Goal: Use online tool/utility: Utilize a website feature to perform a specific function

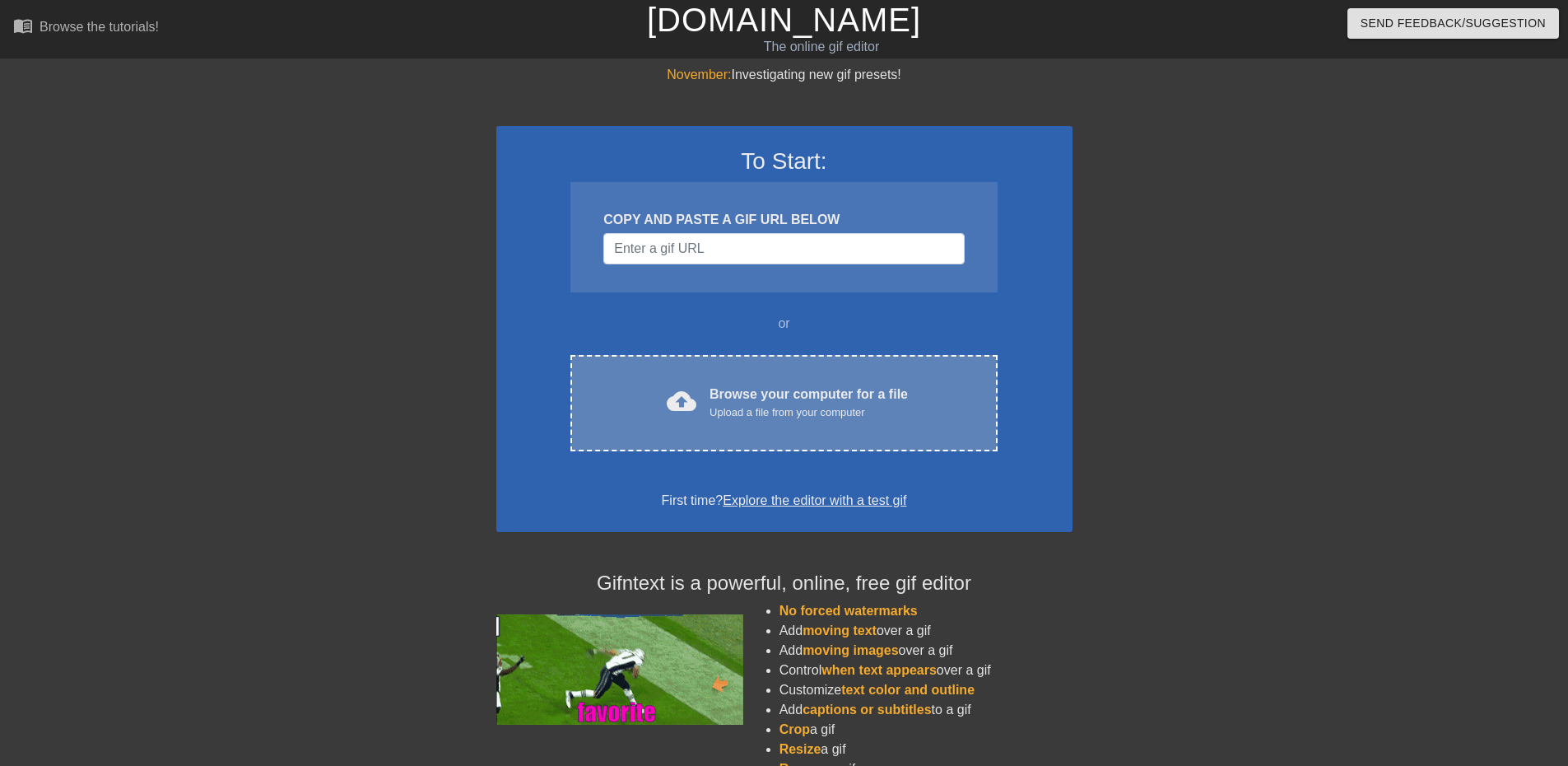
click at [694, 366] on div "cloud_upload Browse your computer for a file Upload a file from your computer C…" at bounding box center [783, 403] width 426 height 96
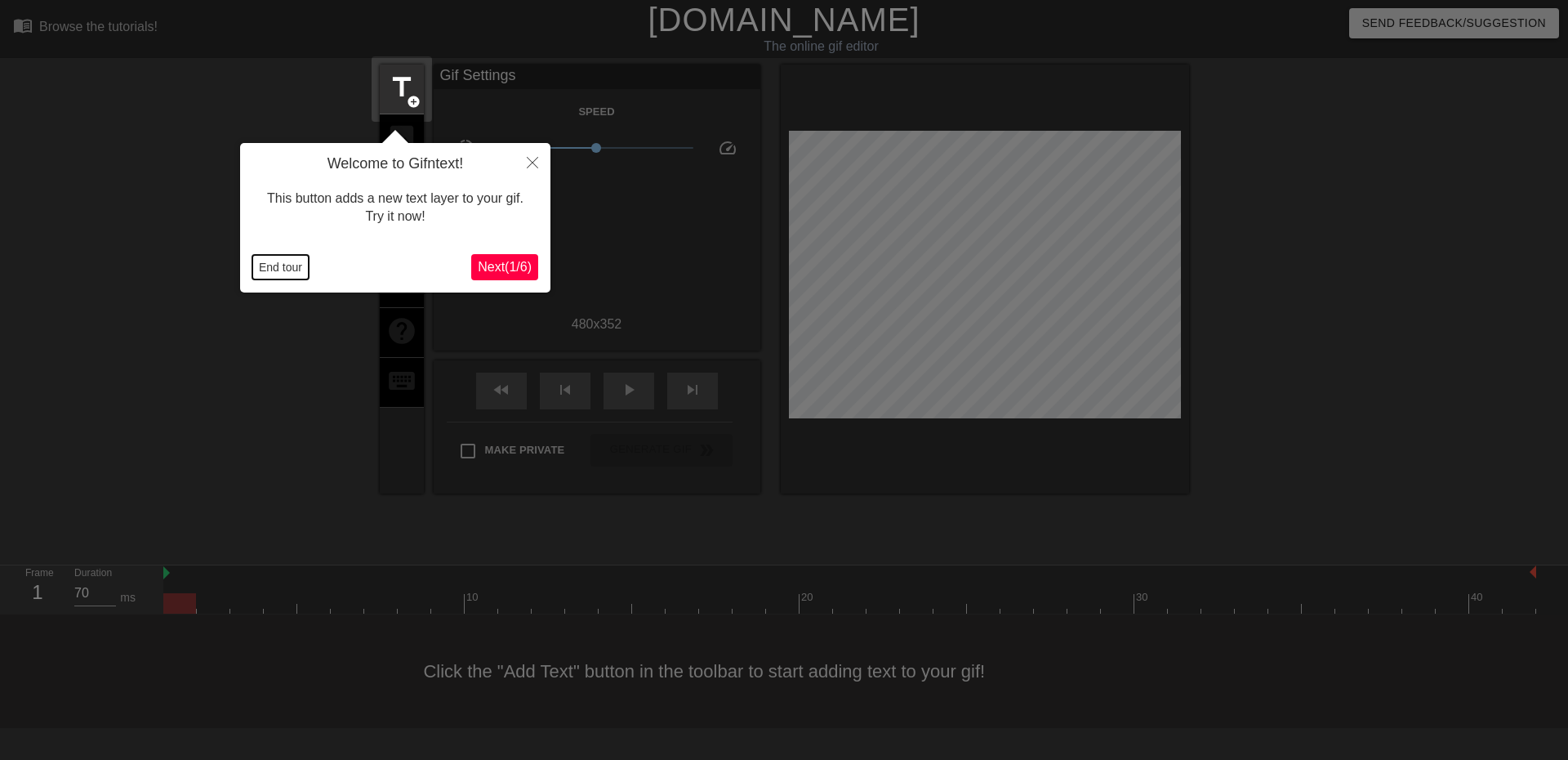
click at [262, 267] on button "End tour" at bounding box center [280, 267] width 56 height 24
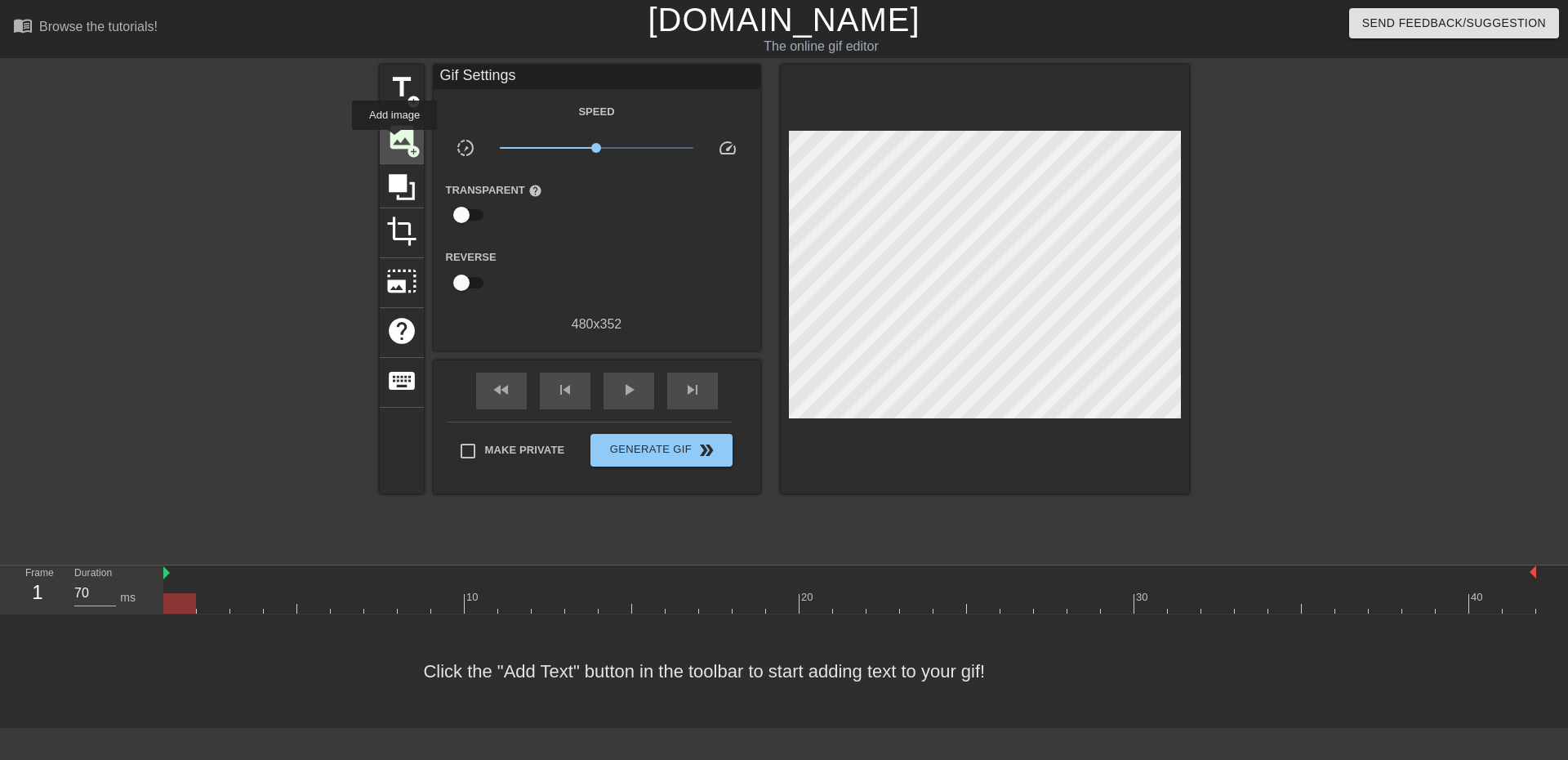
click at [395, 141] on span "image" at bounding box center [402, 138] width 31 height 31
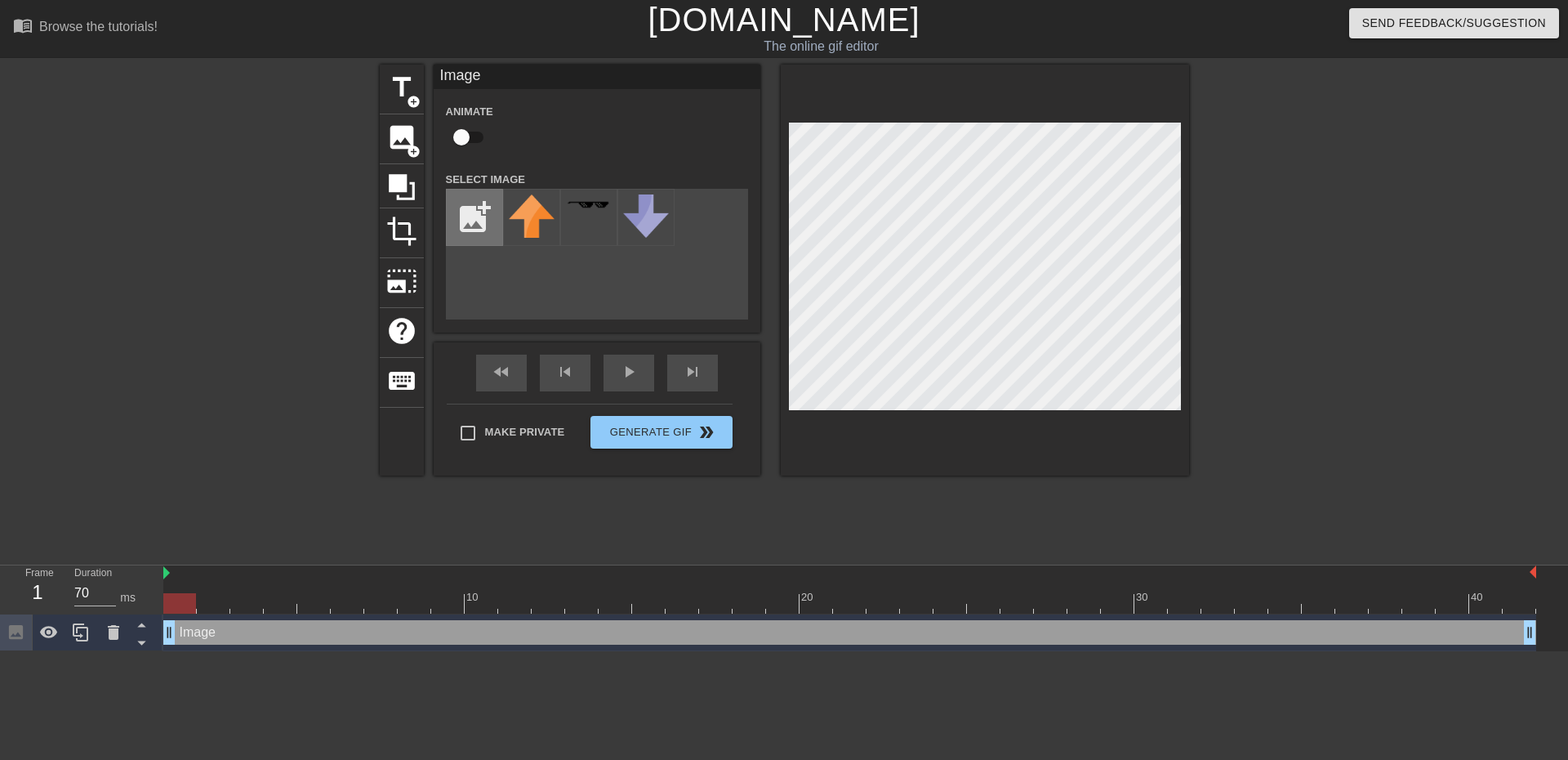
click at [463, 222] on input "file" at bounding box center [474, 217] width 55 height 55
type input "C:\fakepath\Capto-logo-2.svg"
click at [513, 226] on div at bounding box center [531, 217] width 57 height 57
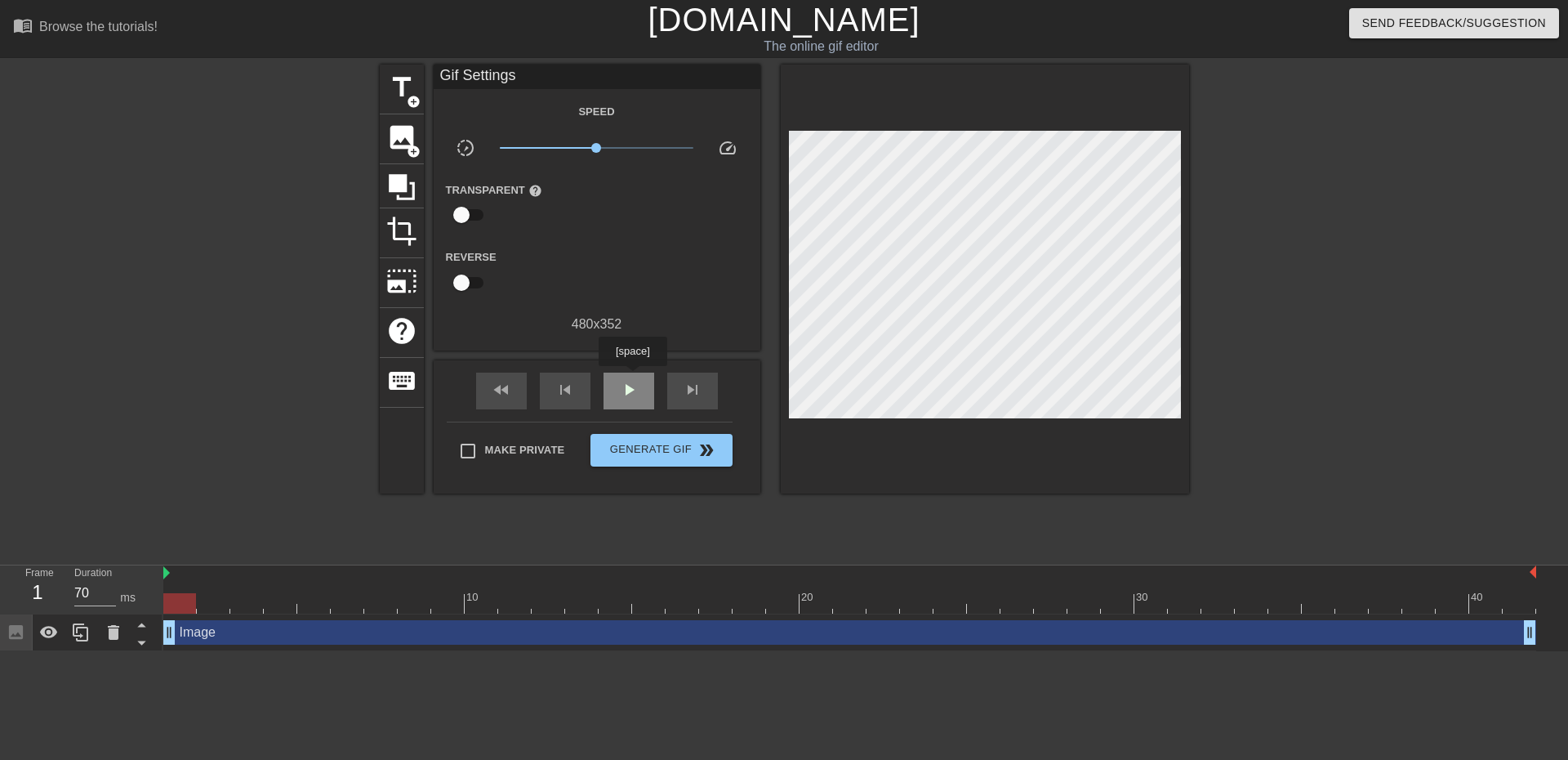
click at [632, 377] on div "play_arrow" at bounding box center [628, 390] width 51 height 36
type input "70"
click at [627, 380] on span "pause" at bounding box center [628, 390] width 20 height 20
click at [391, 88] on span "title" at bounding box center [402, 87] width 31 height 31
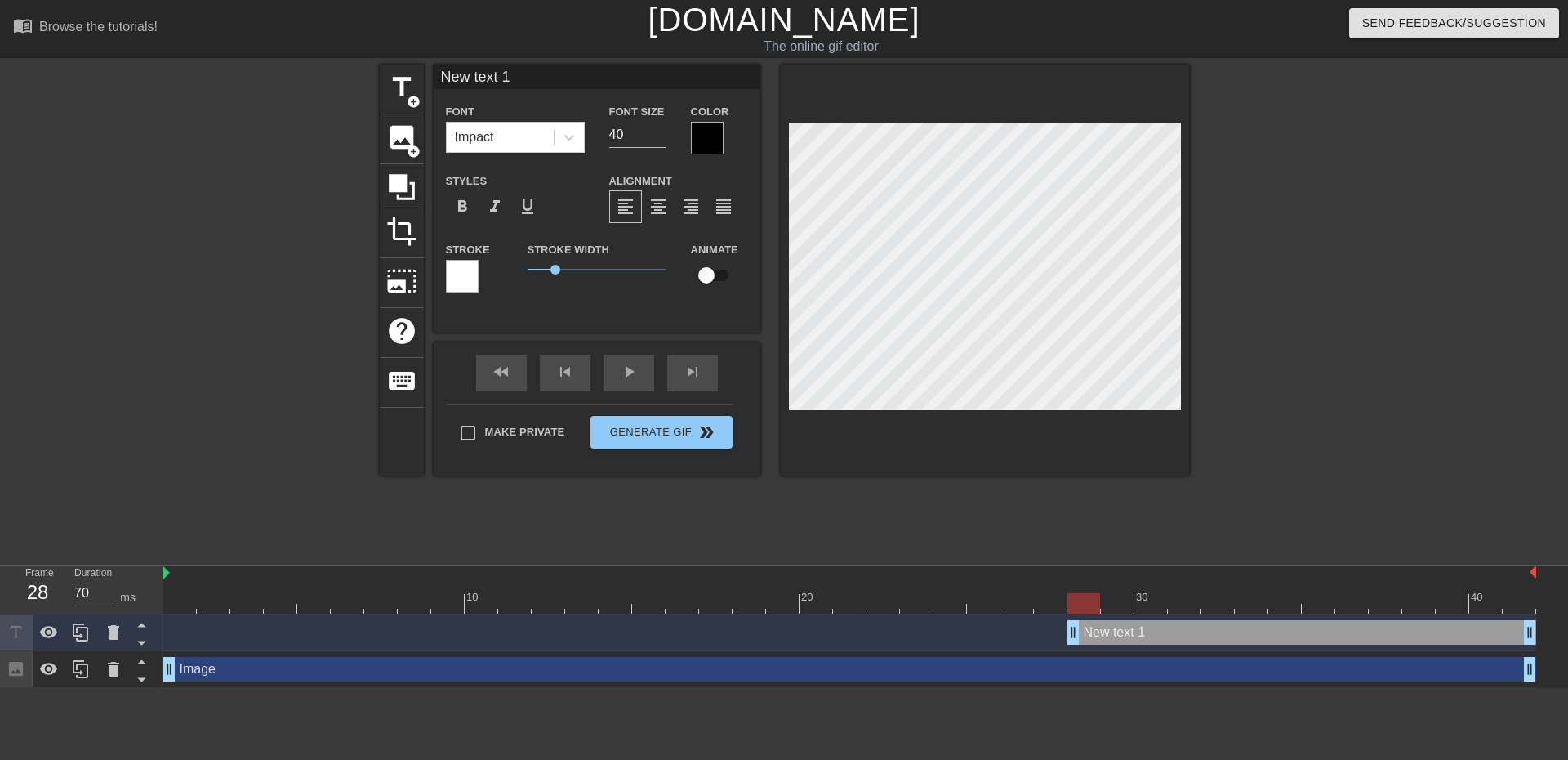
click at [714, 134] on div at bounding box center [707, 138] width 33 height 33
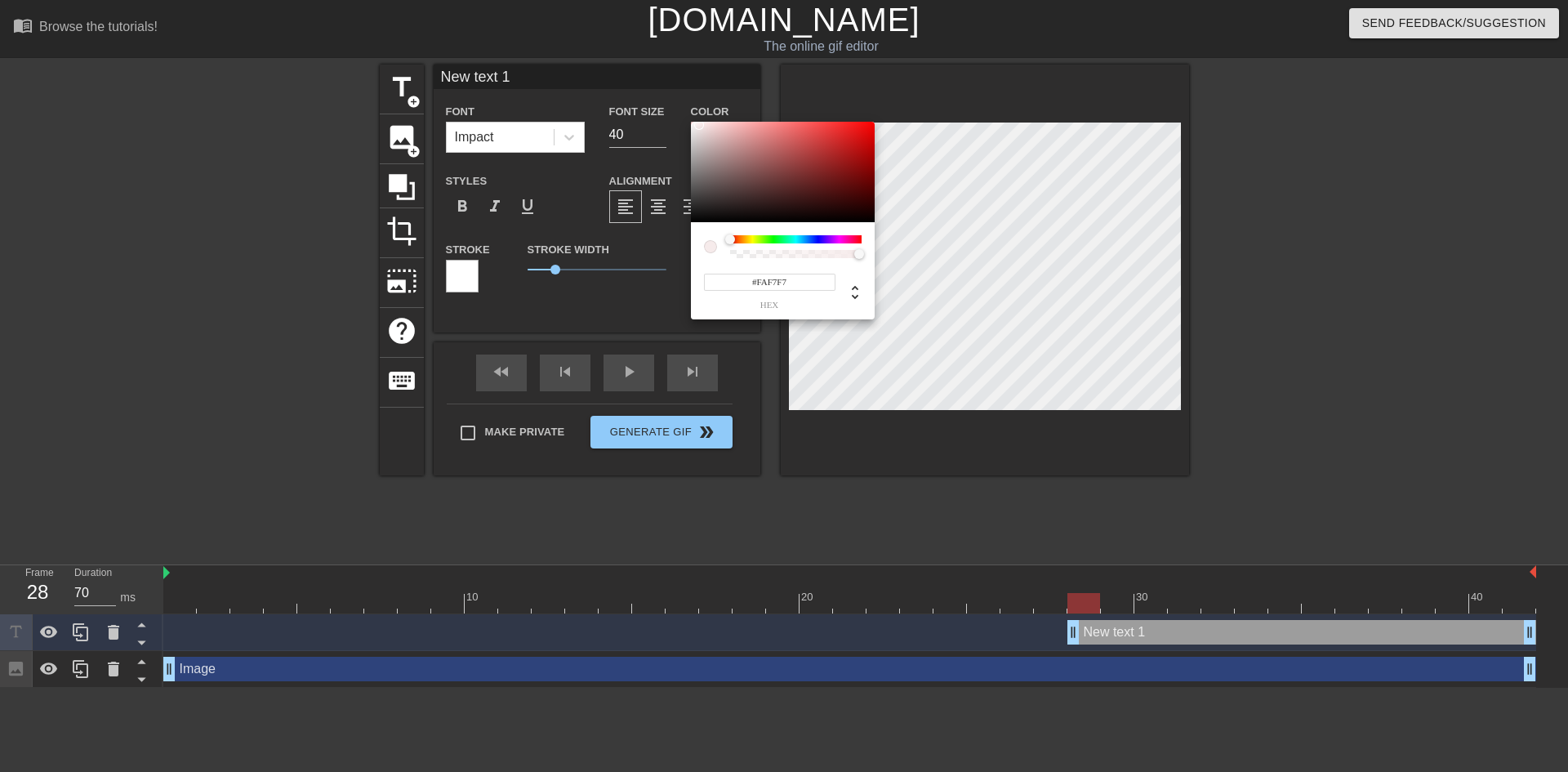
type input "#FFFFFF"
drag, startPoint x: 691, startPoint y: 221, endPoint x: 642, endPoint y: 66, distance: 162.6
click at [642, 66] on div "#FFFFFF hex" at bounding box center [784, 386] width 1568 height 772
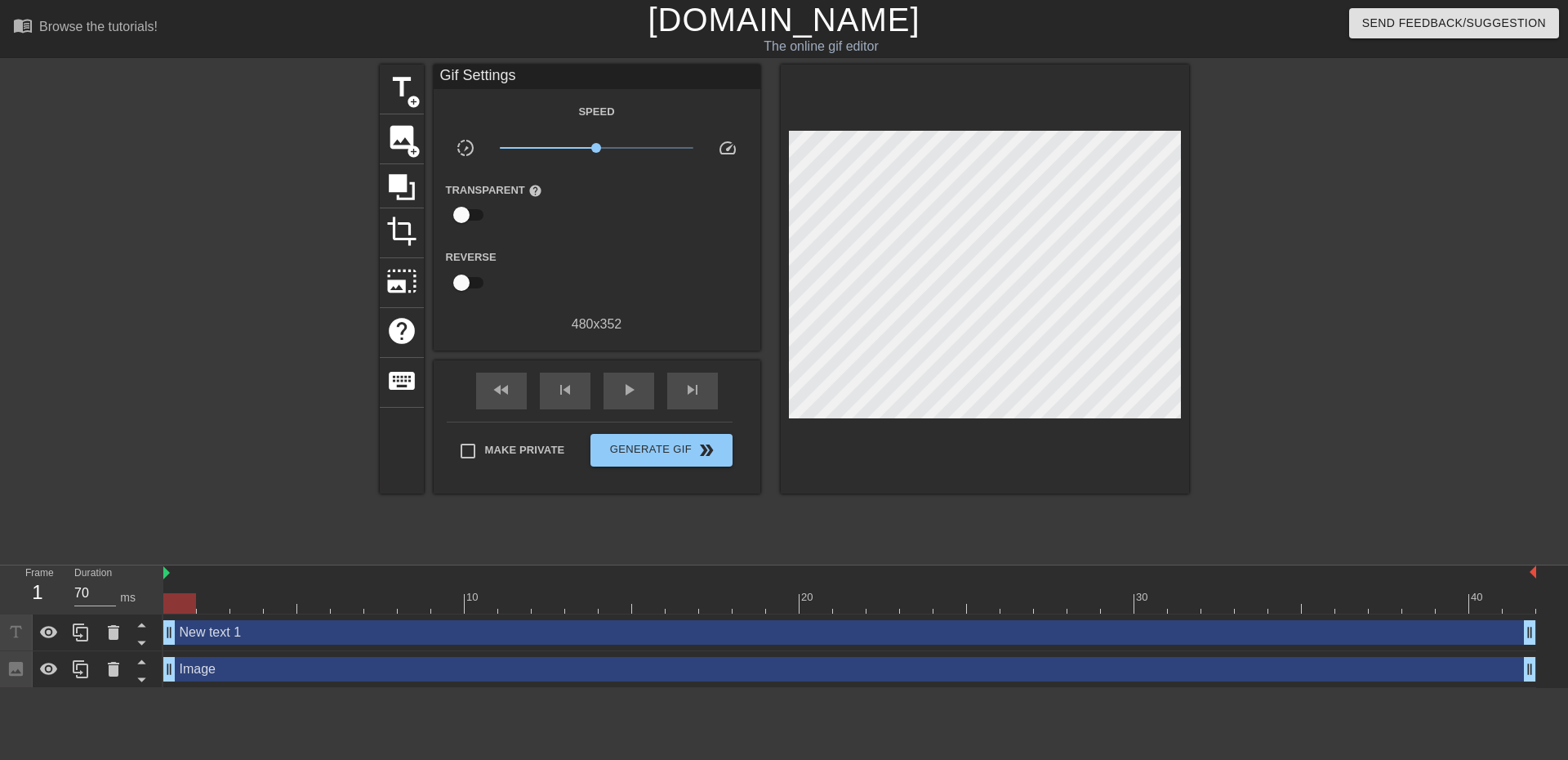
drag, startPoint x: 1075, startPoint y: 638, endPoint x: 0, endPoint y: 619, distance: 1075.2
click at [0, 619] on div "Frame 1 Duration 70 ms 10 20 30 40 New text 1 drag_handle drag_handle Image dra…" at bounding box center [784, 627] width 1568 height 123
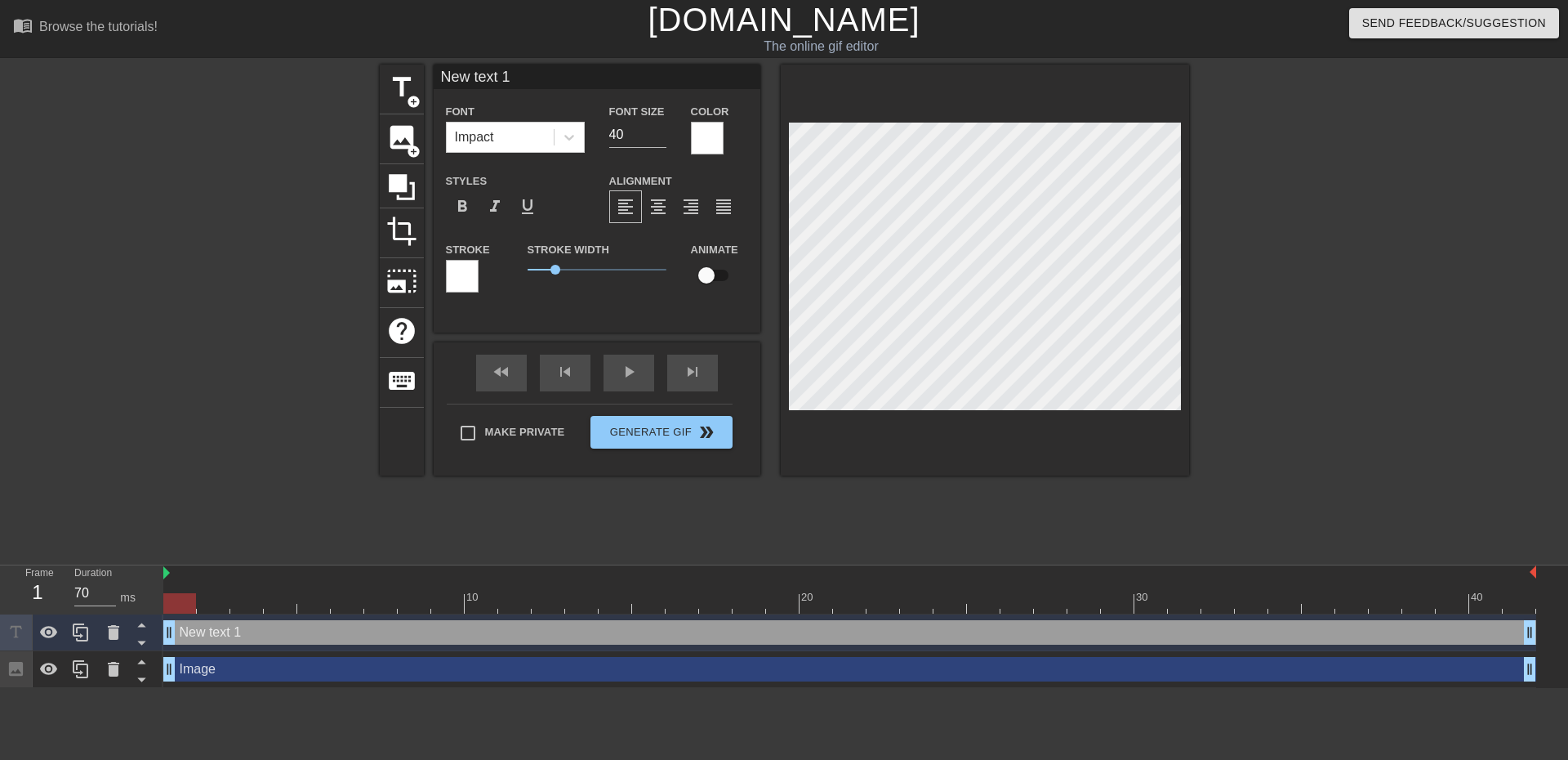
click at [505, 75] on input "New text 1" at bounding box center [596, 77] width 326 height 24
drag, startPoint x: 519, startPoint y: 80, endPoint x: 17, endPoint y: 34, distance: 504.1
click at [17, 34] on div "menu_book Browse the tutorials! [DOMAIN_NAME] The online gif editor Send Feedba…" at bounding box center [784, 344] width 1568 height 688
type input "Week 1"
click at [564, 138] on icon at bounding box center [569, 137] width 16 height 16
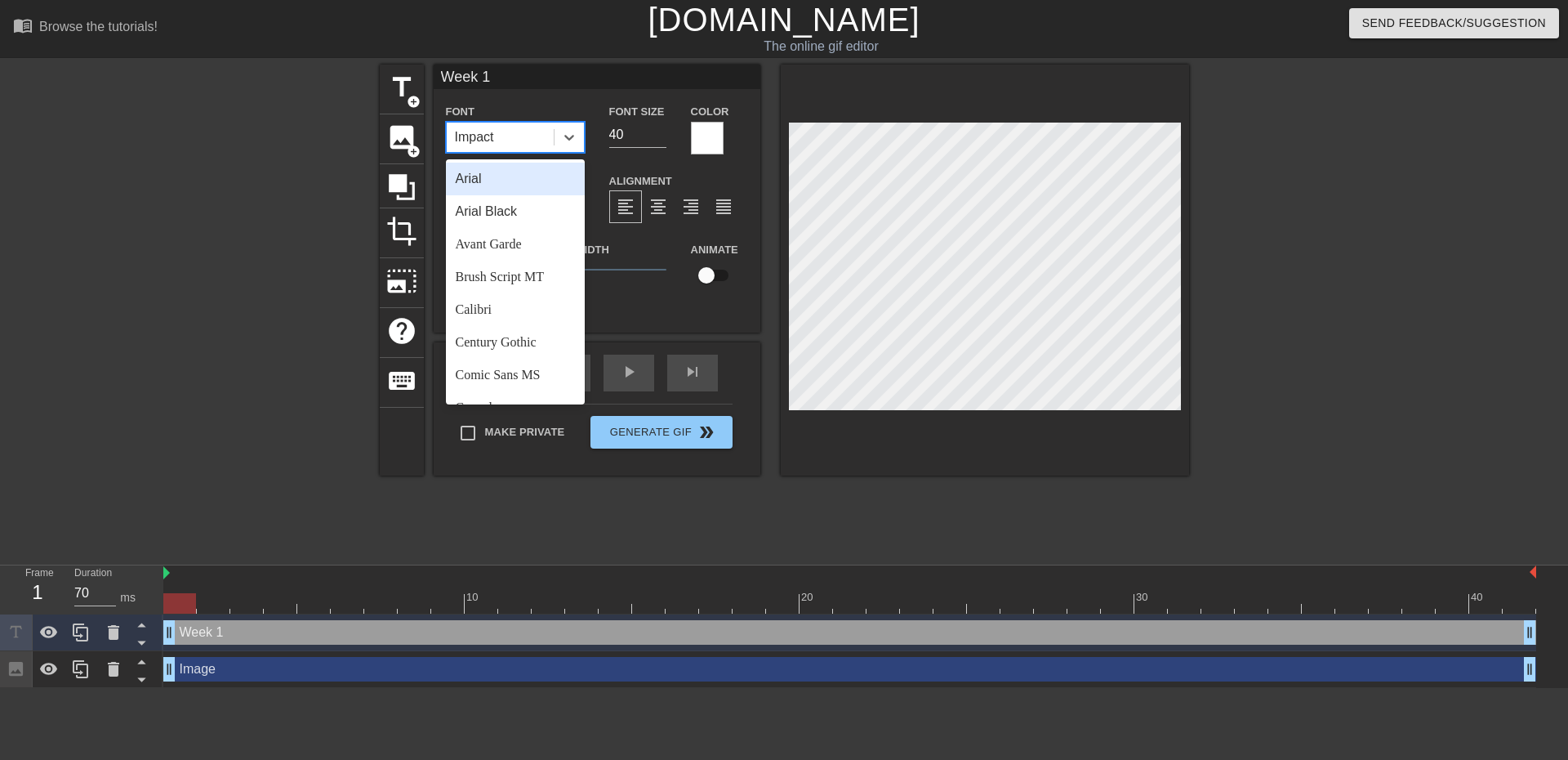
click at [482, 188] on div "Arial" at bounding box center [515, 179] width 138 height 33
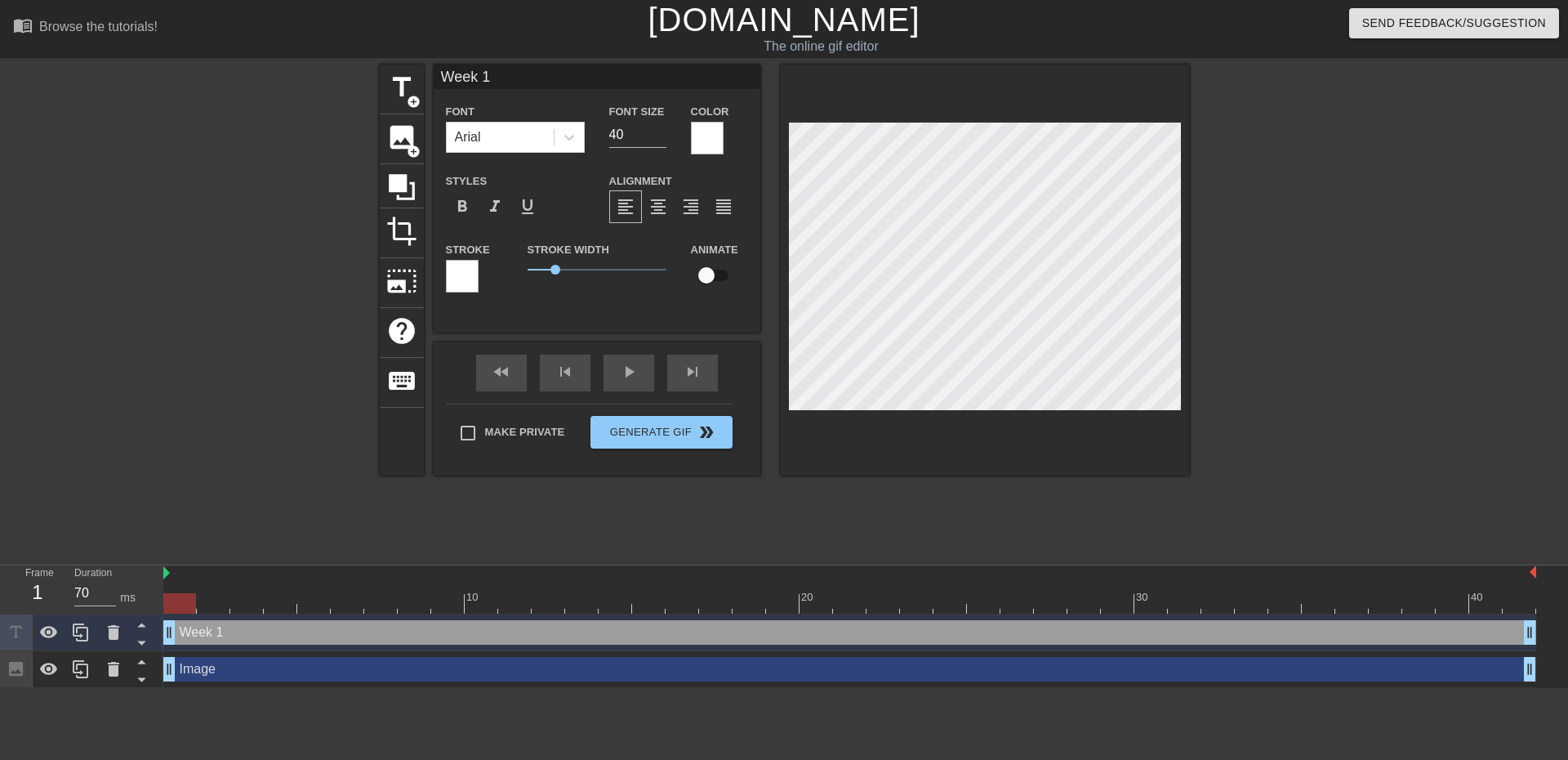
click at [1331, 481] on div at bounding box center [1331, 310] width 245 height 490
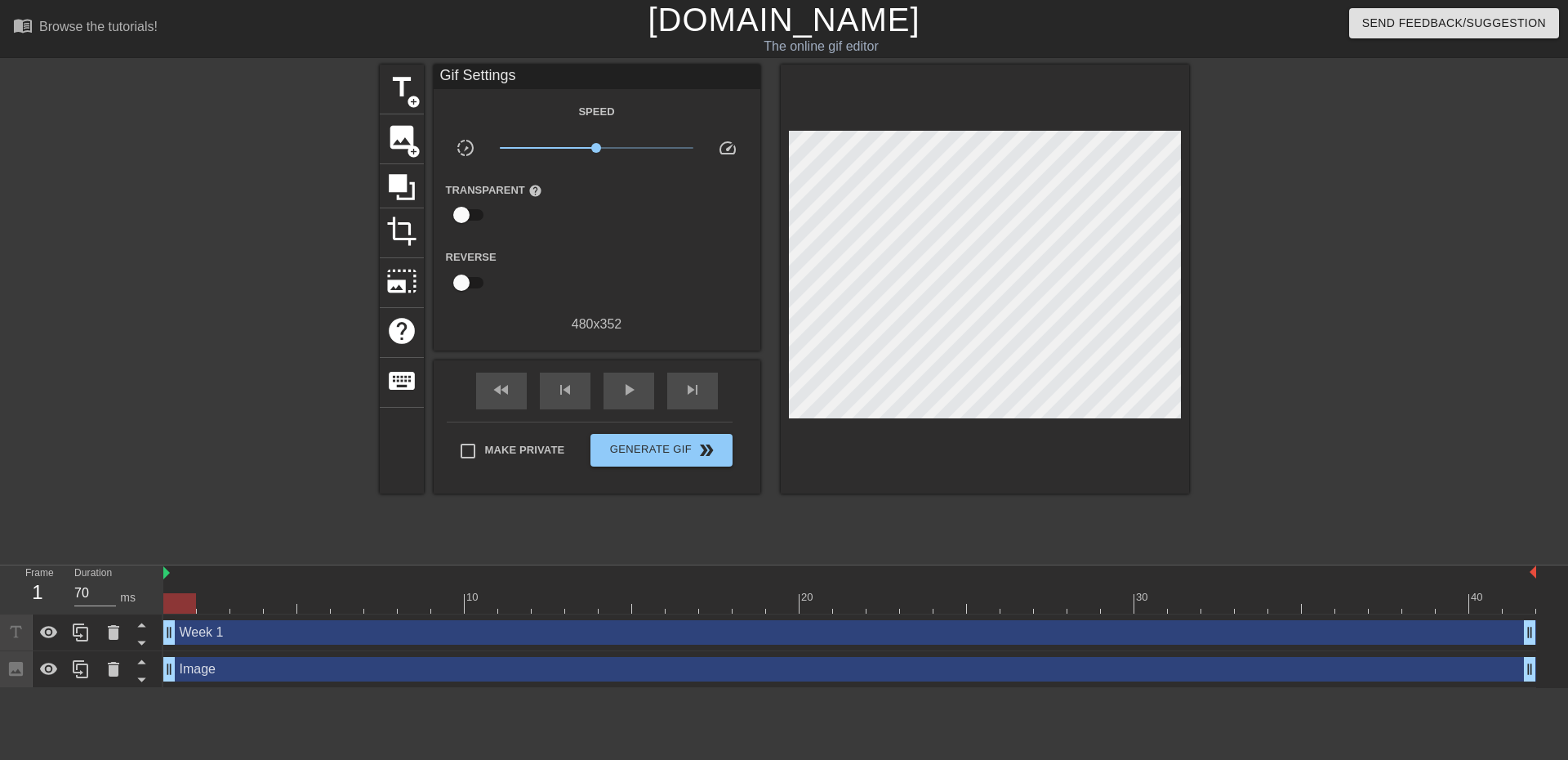
click at [262, 641] on div "Week 1 drag_handle drag_handle" at bounding box center [850, 632] width 1372 height 24
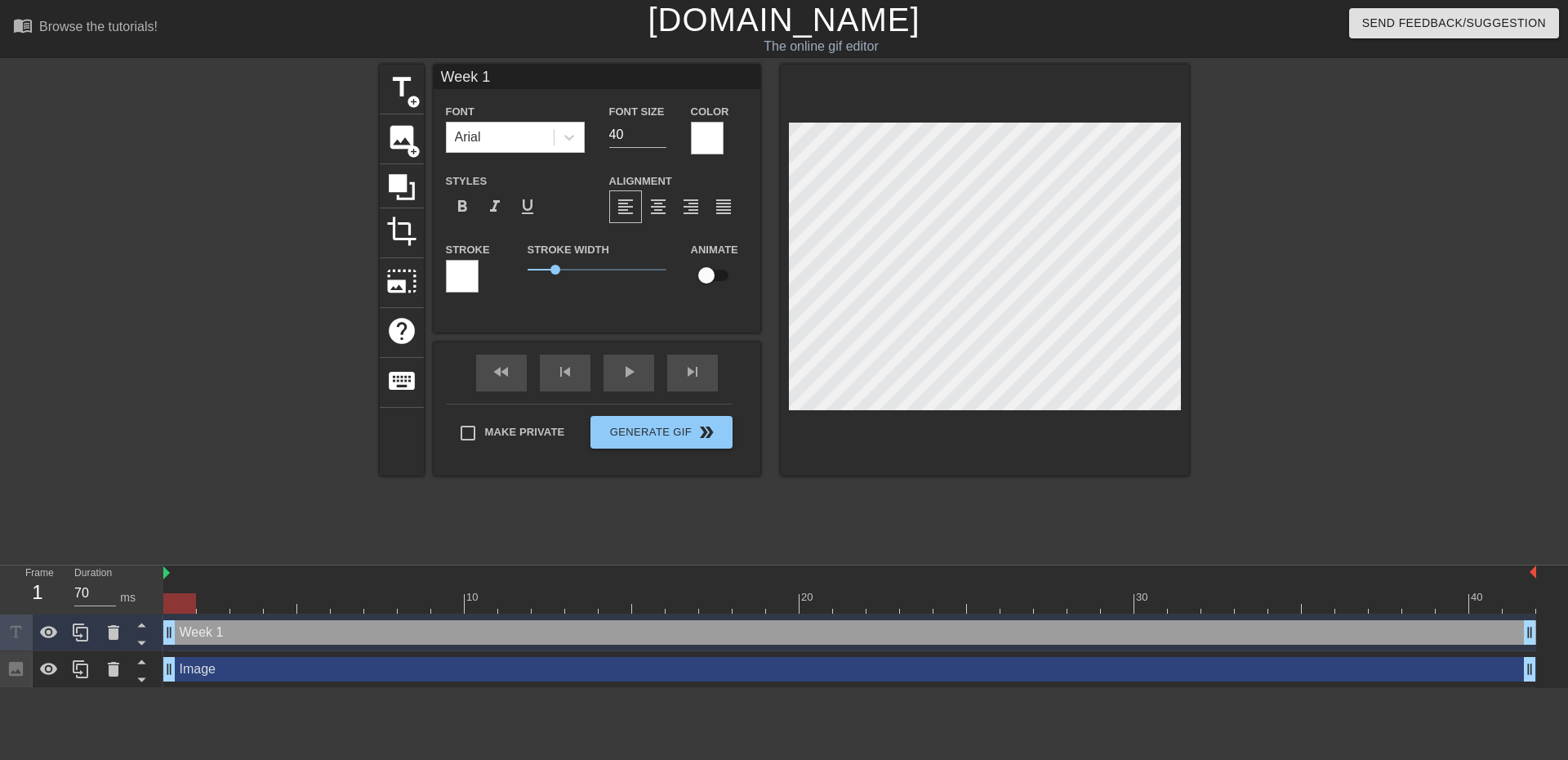
click at [504, 83] on input "Week 1" at bounding box center [596, 77] width 326 height 24
drag, startPoint x: 607, startPoint y: 80, endPoint x: 490, endPoint y: 81, distance: 117.0
click at [490, 81] on input "Week 1 (+ every week)" at bounding box center [596, 77] width 326 height 24
type input "Week 1"
click at [192, 631] on div "Week 1 drag_handle drag_handle" at bounding box center [850, 632] width 1372 height 24
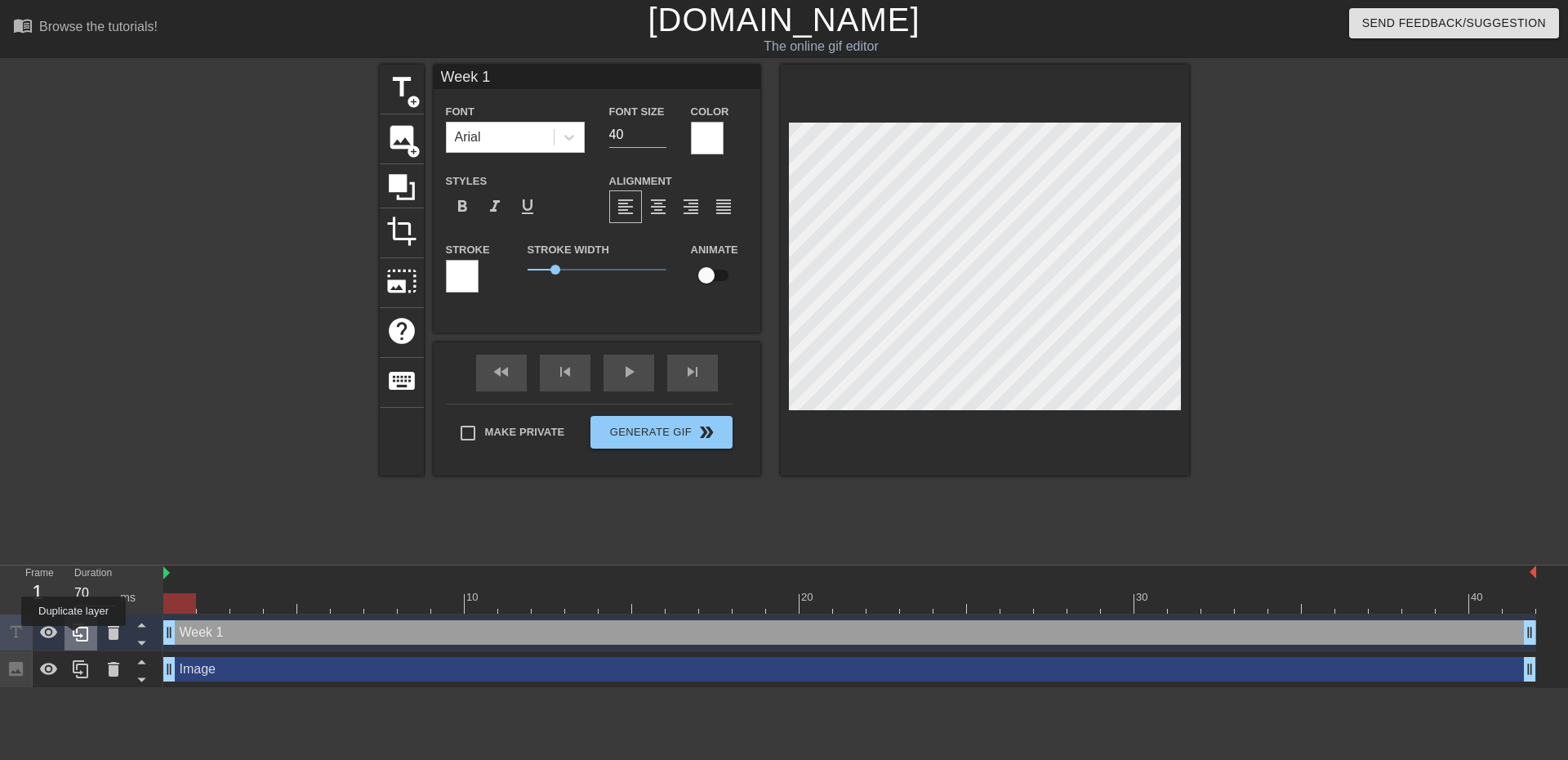
click at [74, 637] on icon at bounding box center [80, 632] width 20 height 20
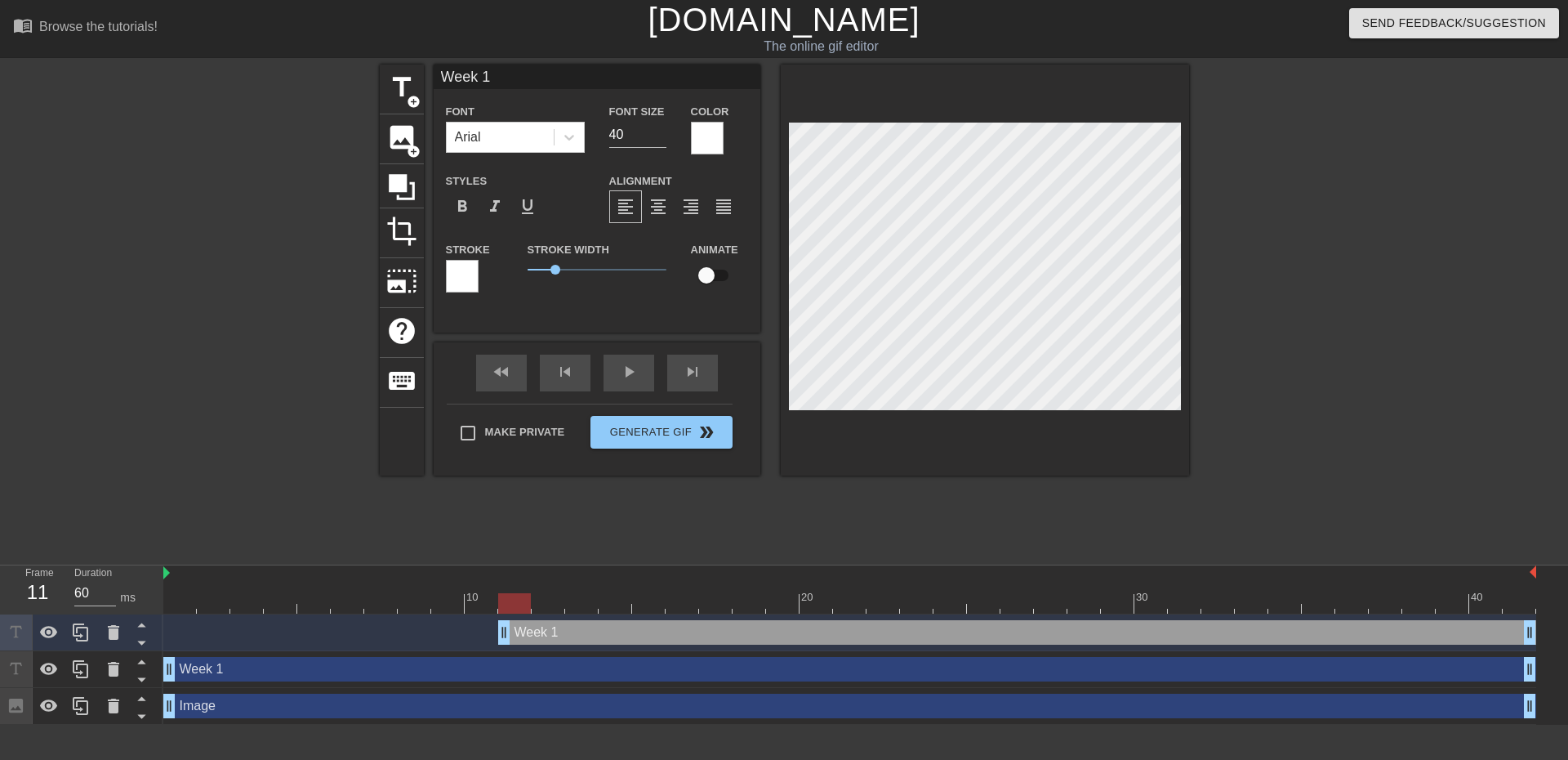
type input "70"
drag, startPoint x: 176, startPoint y: 632, endPoint x: 479, endPoint y: 637, distance: 303.0
click at [514, 73] on input "Week 1" at bounding box center [596, 77] width 326 height 24
drag, startPoint x: 513, startPoint y: 73, endPoint x: 319, endPoint y: 73, distance: 194.0
click at [319, 73] on div "title add_circle image add_circle crop photo_size_select_large help keyboard We…" at bounding box center [784, 310] width 1568 height 490
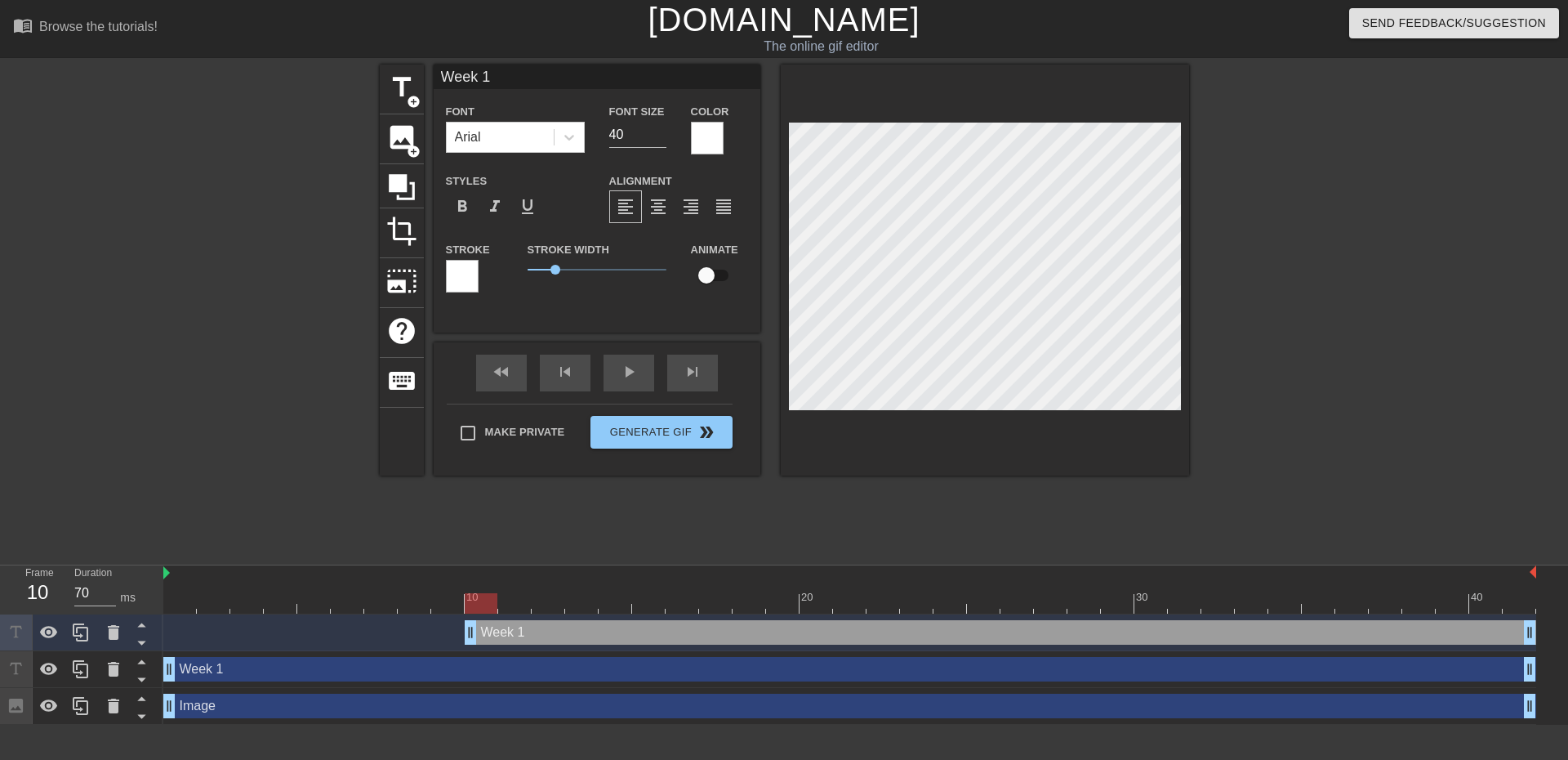
paste input "(+ every week)"
type input "(+ every week)"
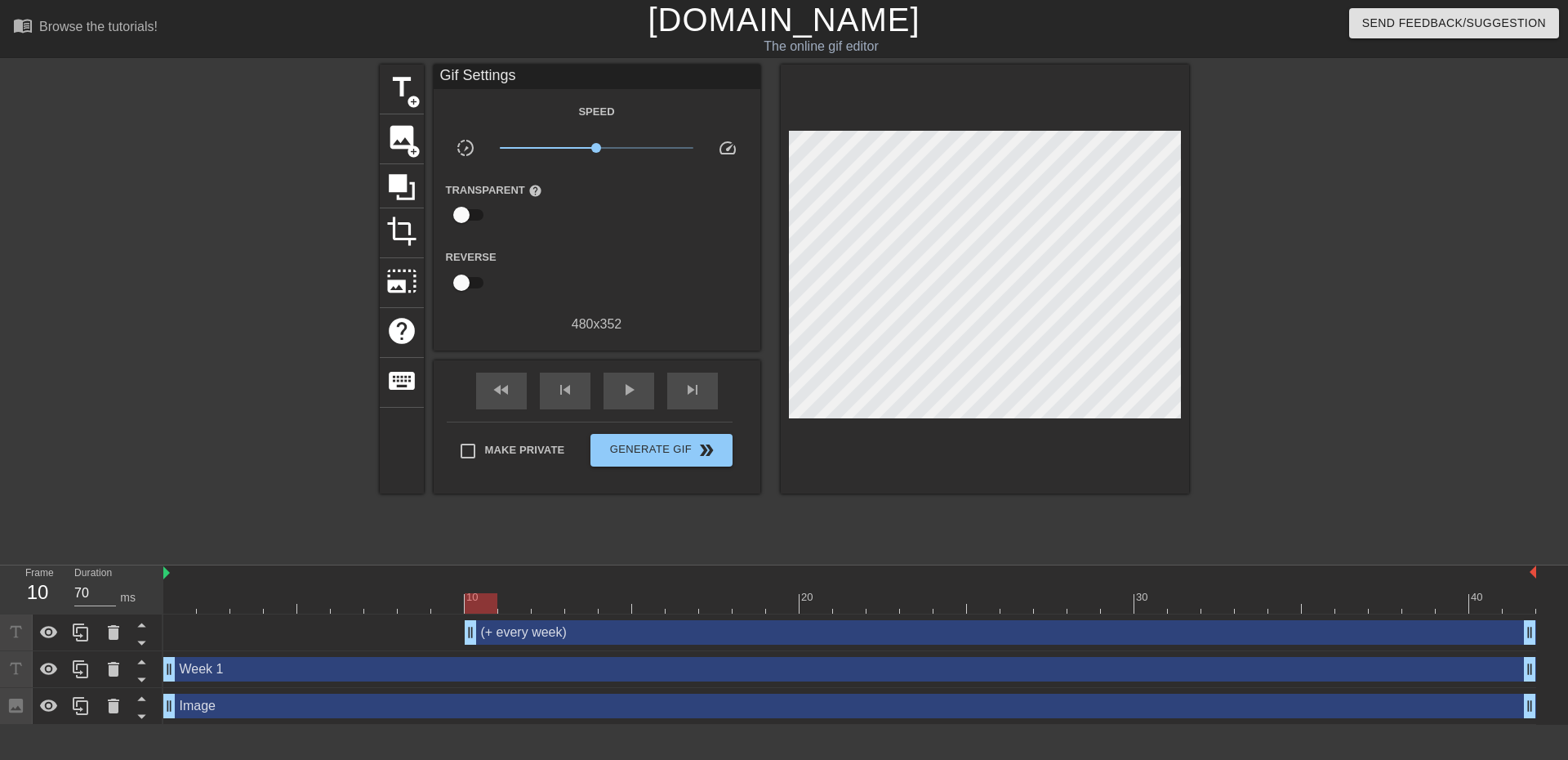
click at [1346, 448] on div at bounding box center [1331, 310] width 245 height 490
click at [509, 635] on div "(+ every week) drag_handle drag_handle" at bounding box center [1000, 632] width 1071 height 24
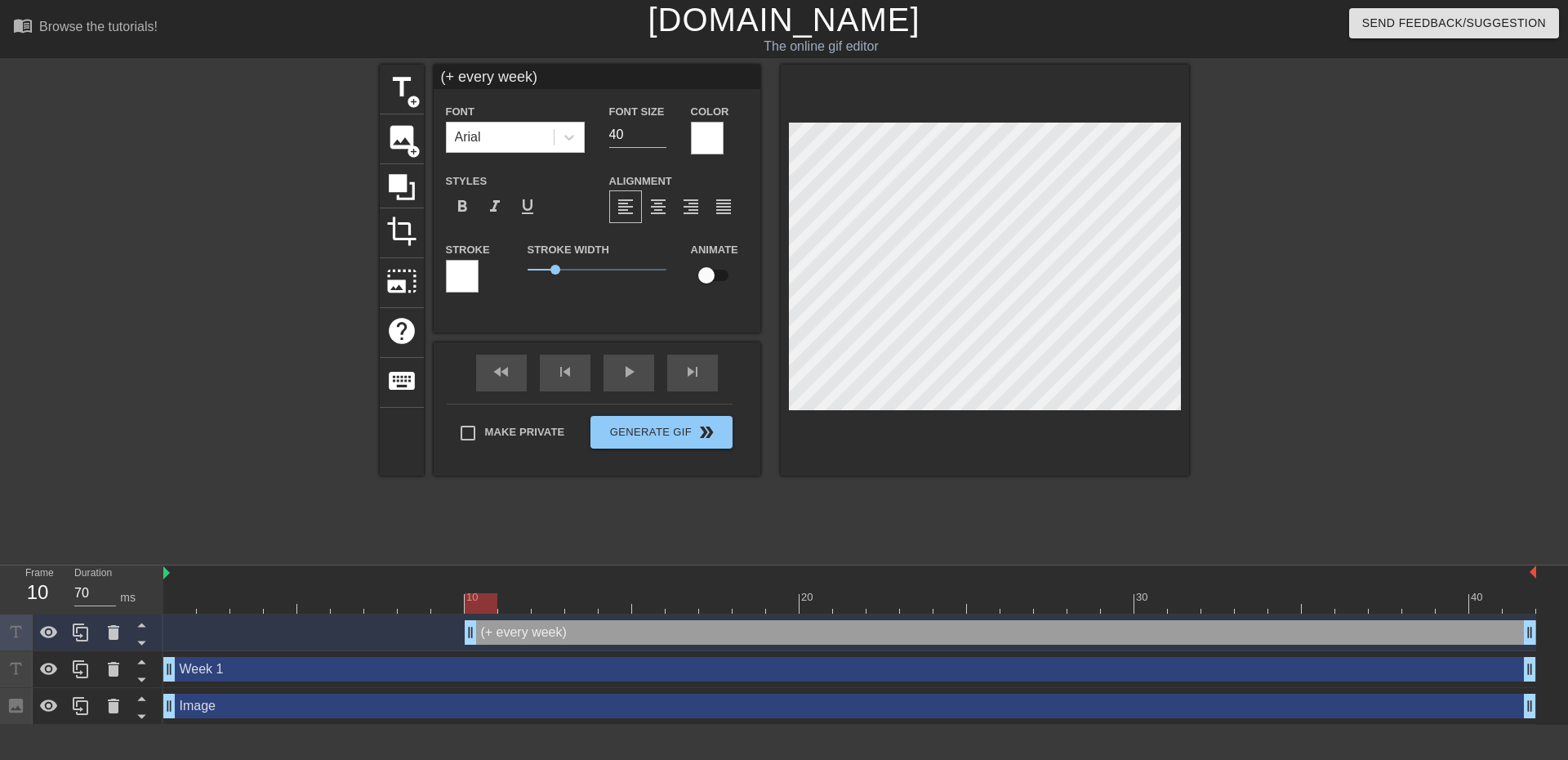
click at [463, 81] on input "(+ every week)" at bounding box center [596, 77] width 326 height 24
type input "(+every week)"
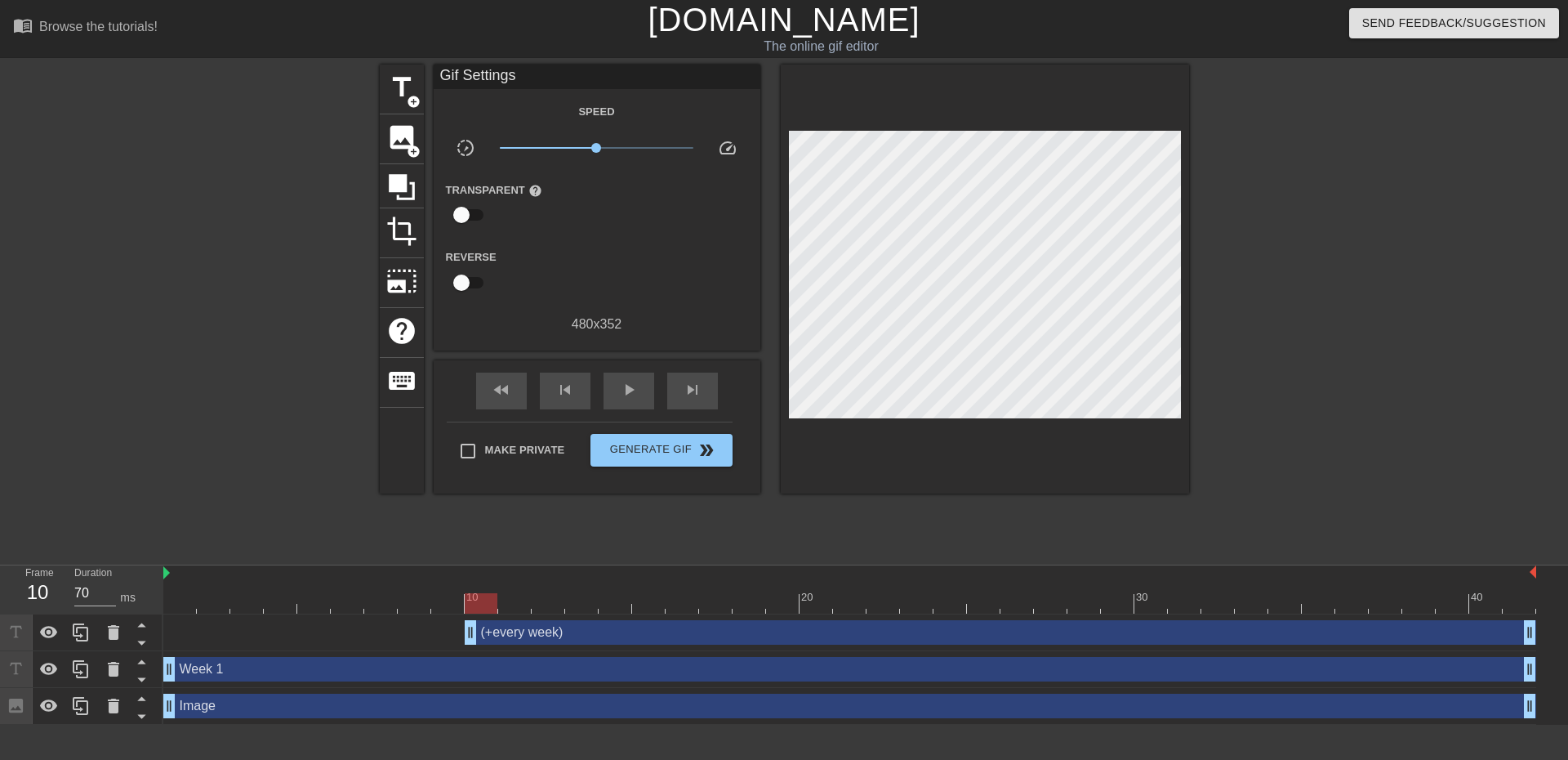
click at [1353, 396] on div at bounding box center [1331, 310] width 245 height 490
click at [1348, 414] on div at bounding box center [1331, 310] width 245 height 490
click at [629, 396] on span "play_arrow" at bounding box center [628, 390] width 20 height 20
type input "60"
click at [675, 457] on span "Generate Gif double_arrow" at bounding box center [661, 450] width 128 height 20
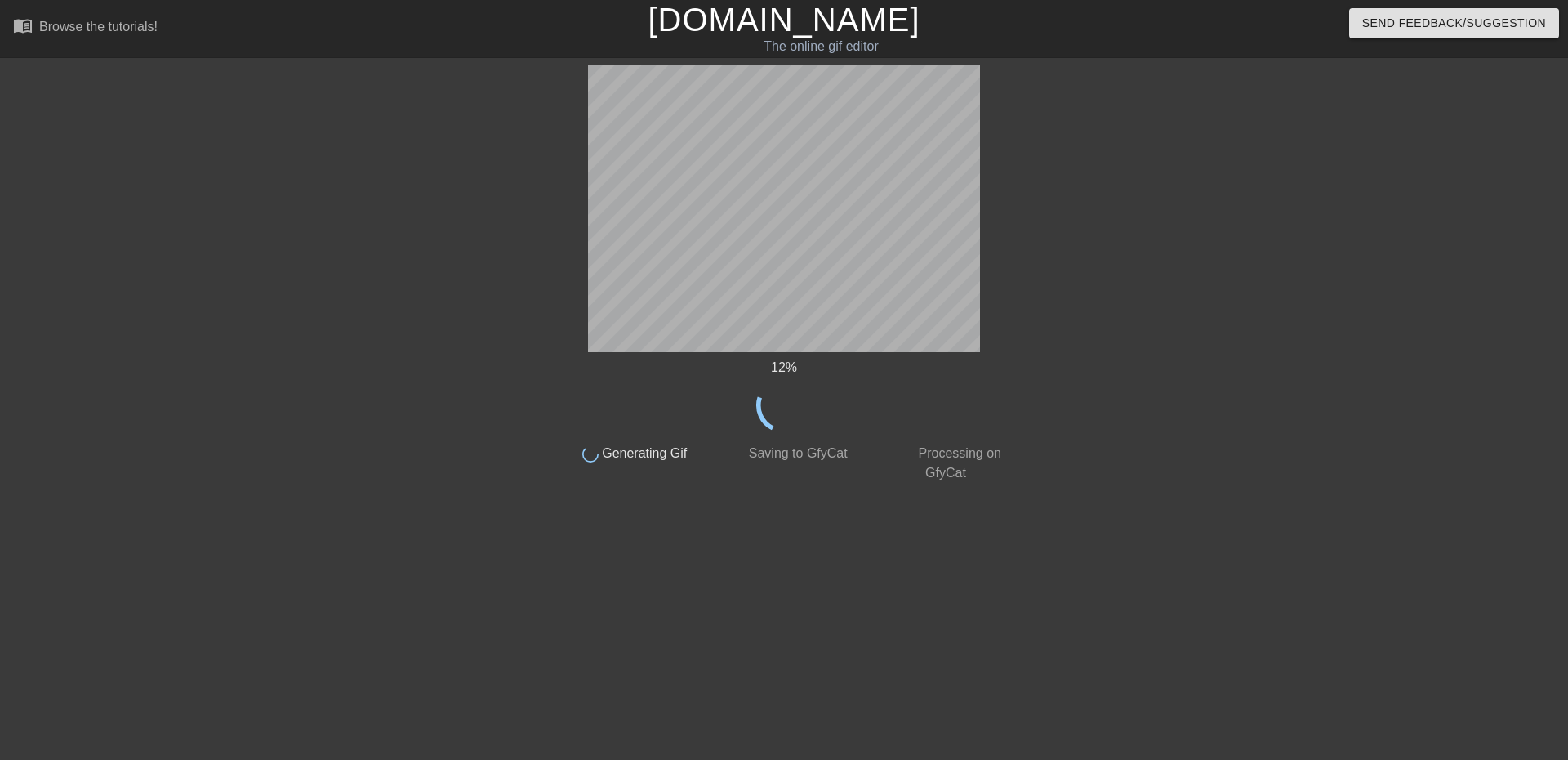
drag, startPoint x: 560, startPoint y: 185, endPoint x: 1340, endPoint y: 416, distance: 813.5
click at [1340, 416] on div "12 % done Generating Gif done Saving to GfyCat done Processing on GfyCat title …" at bounding box center [784, 310] width 1568 height 490
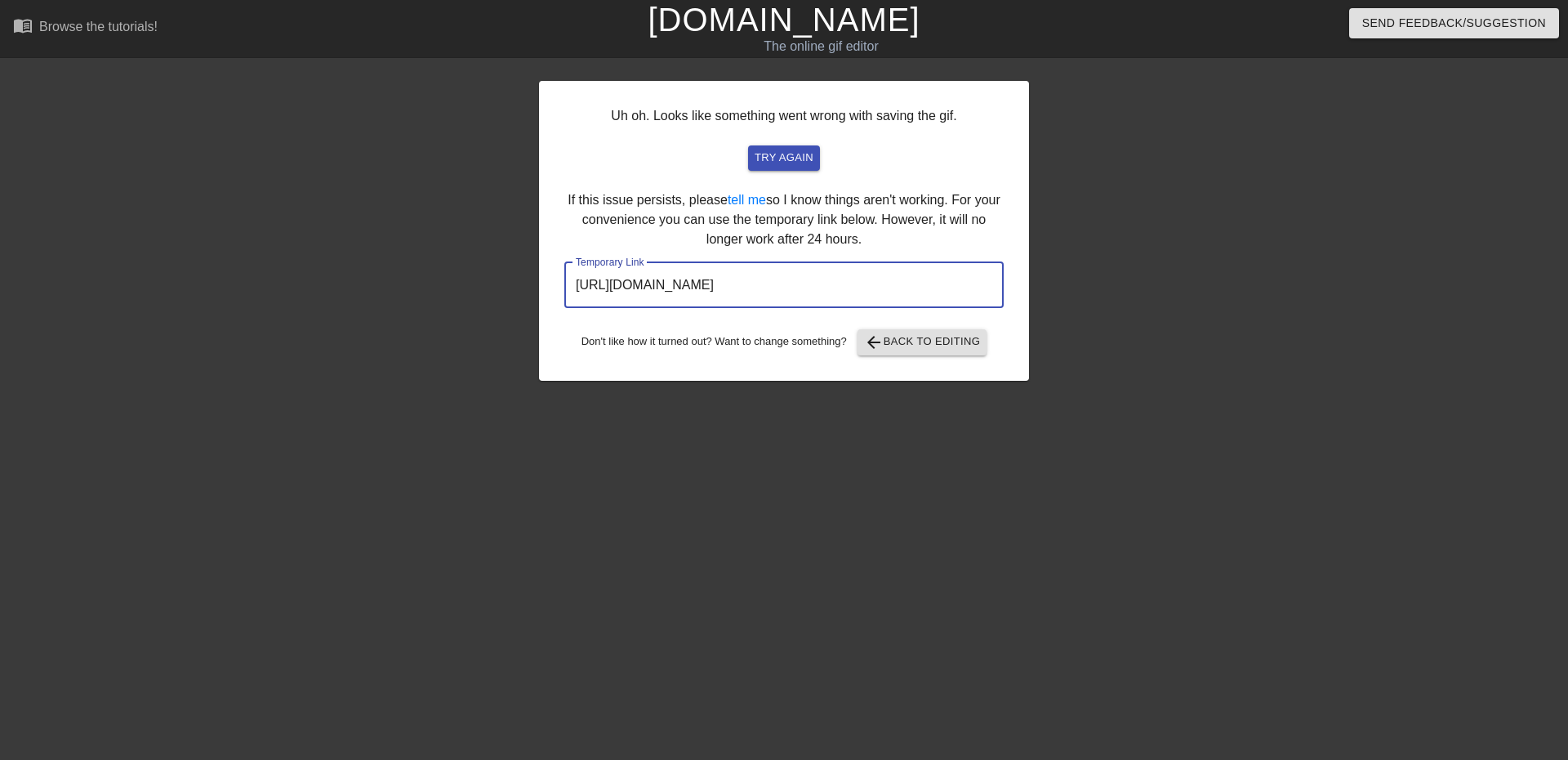
drag, startPoint x: 917, startPoint y: 285, endPoint x: 329, endPoint y: 236, distance: 590.0
click at [329, 236] on div "Uh oh. Looks like something went wrong with saving the gif. try again If this i…" at bounding box center [784, 310] width 1568 height 490
